Goal: Check status: Check status

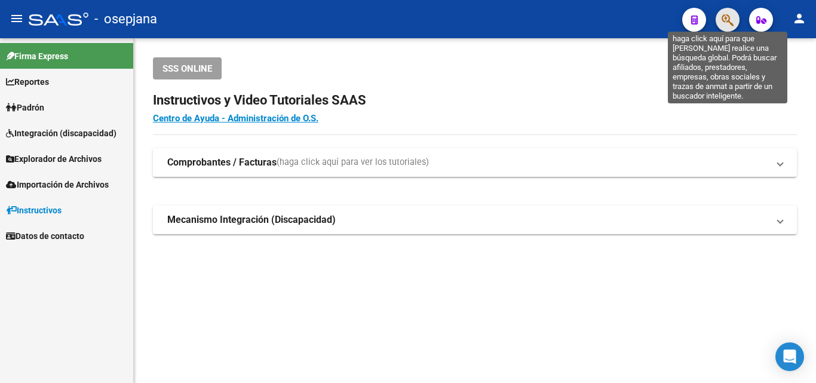
click at [724, 25] on icon "button" at bounding box center [728, 20] width 12 height 14
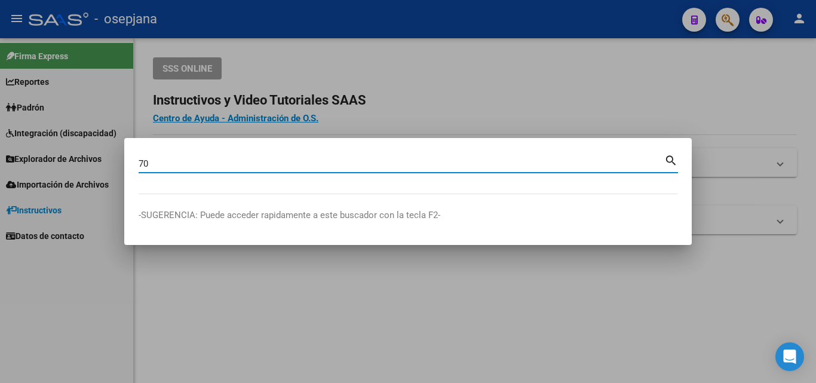
click at [183, 170] on div "70 Buscar (apellido, dni, cuil, [PERSON_NAME], cuit, obra social)" at bounding box center [402, 164] width 526 height 18
type input "70256919"
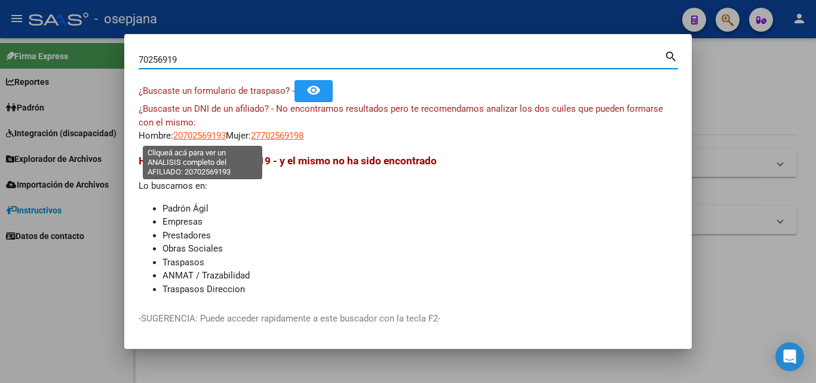
click at [208, 136] on span "20702569193" at bounding box center [199, 135] width 53 height 11
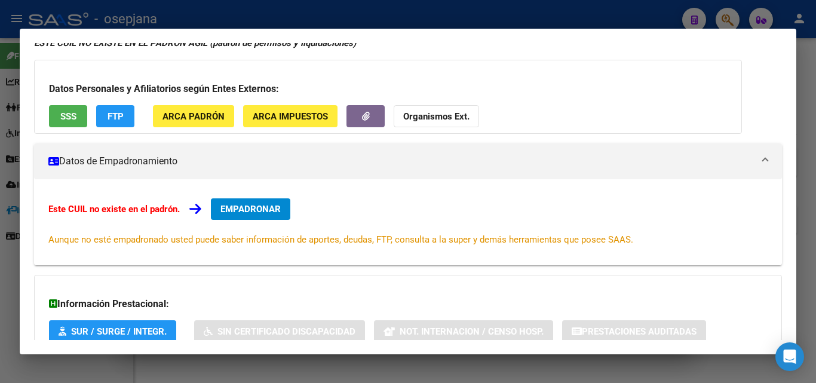
scroll to position [12, 0]
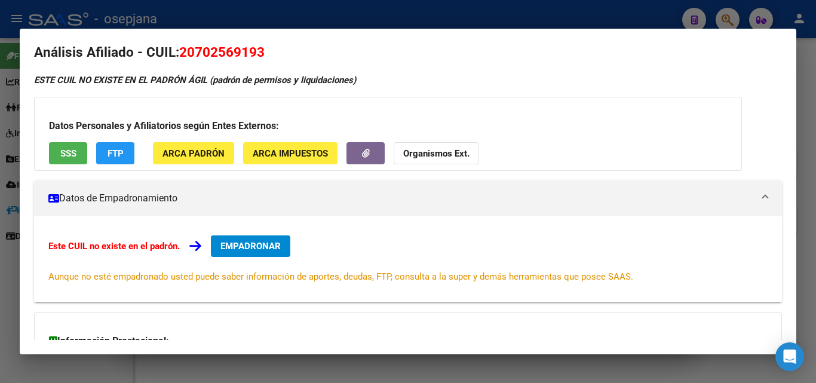
click at [208, 154] on span "ARCA Padrón" at bounding box center [193, 153] width 62 height 11
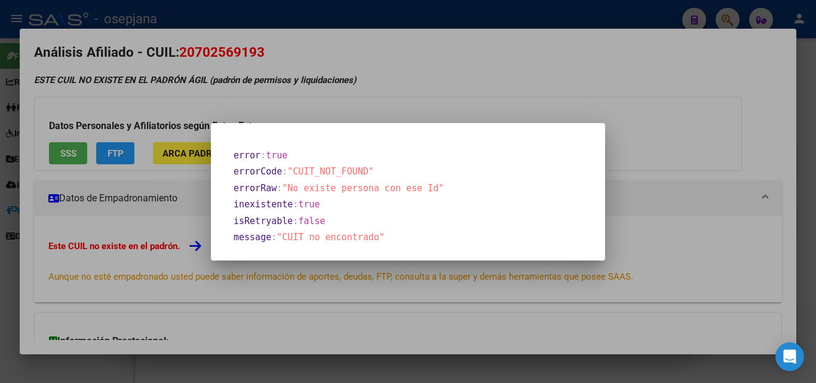
click at [495, 76] on div at bounding box center [408, 191] width 816 height 383
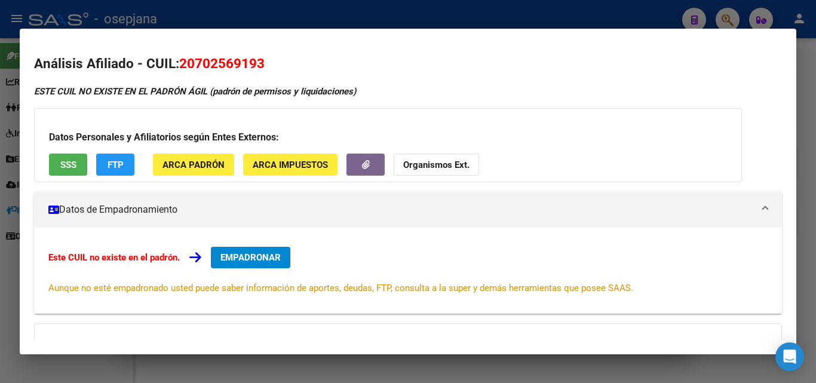
scroll to position [0, 0]
click at [802, 98] on div at bounding box center [408, 191] width 816 height 383
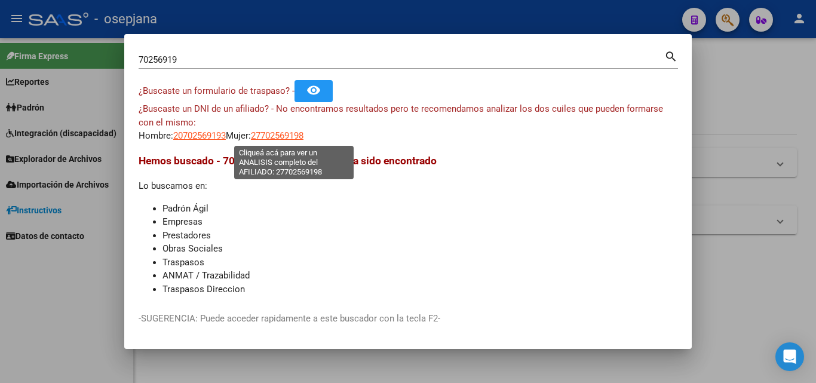
click at [286, 133] on span "27702569198" at bounding box center [277, 135] width 53 height 11
type textarea "27702569198"
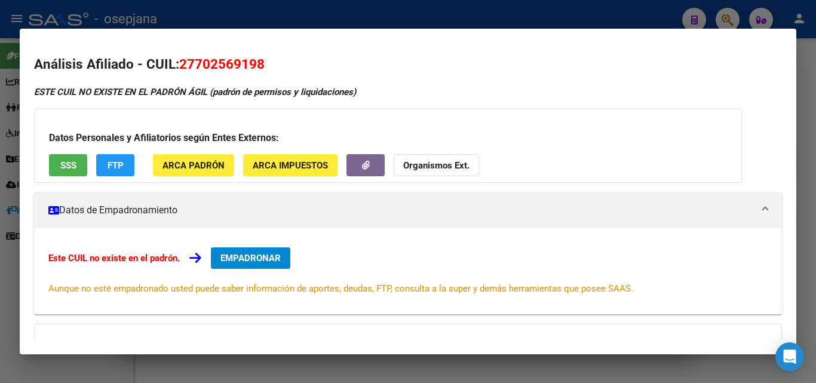
click at [205, 168] on span "ARCA Padrón" at bounding box center [193, 165] width 62 height 11
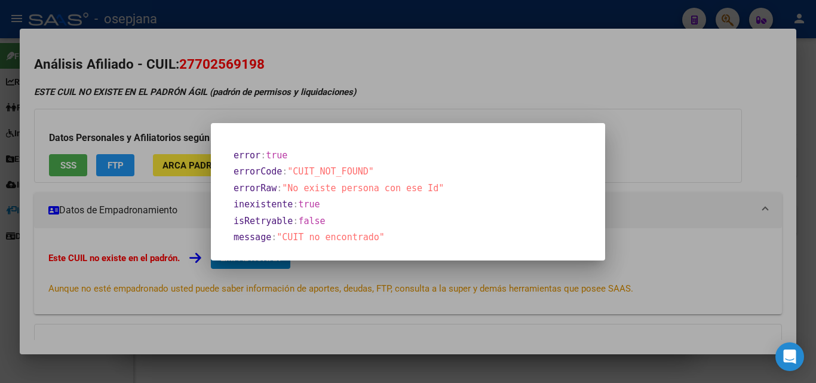
click at [811, 85] on div at bounding box center [408, 191] width 816 height 383
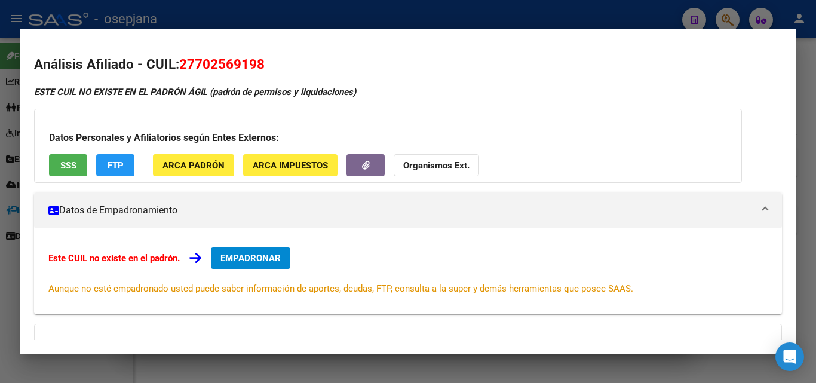
click at [176, 153] on div "Datos Personales y Afiliatorios según Entes Externos: SSS FTP ARCA Padrón ARCA …" at bounding box center [388, 146] width 708 height 74
click at [181, 162] on span "ARCA Padrón" at bounding box center [193, 165] width 62 height 11
